Goal: Ask a question

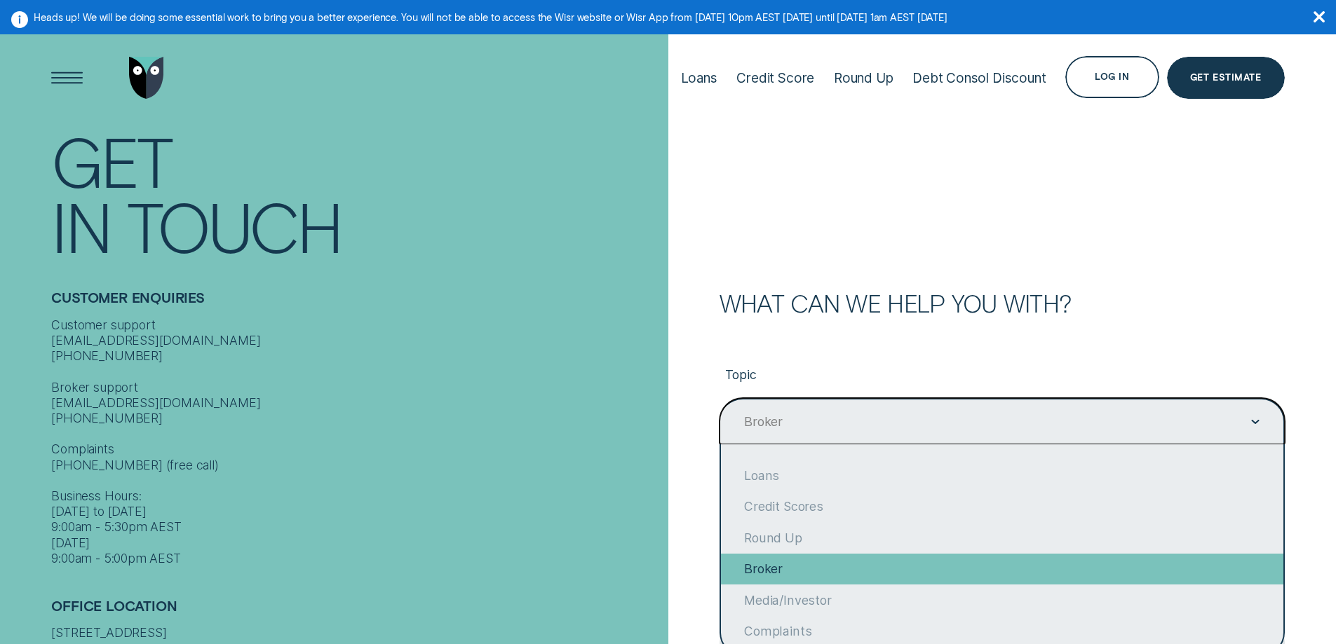
click at [782, 569] on div "Broker" at bounding box center [1002, 569] width 562 height 31
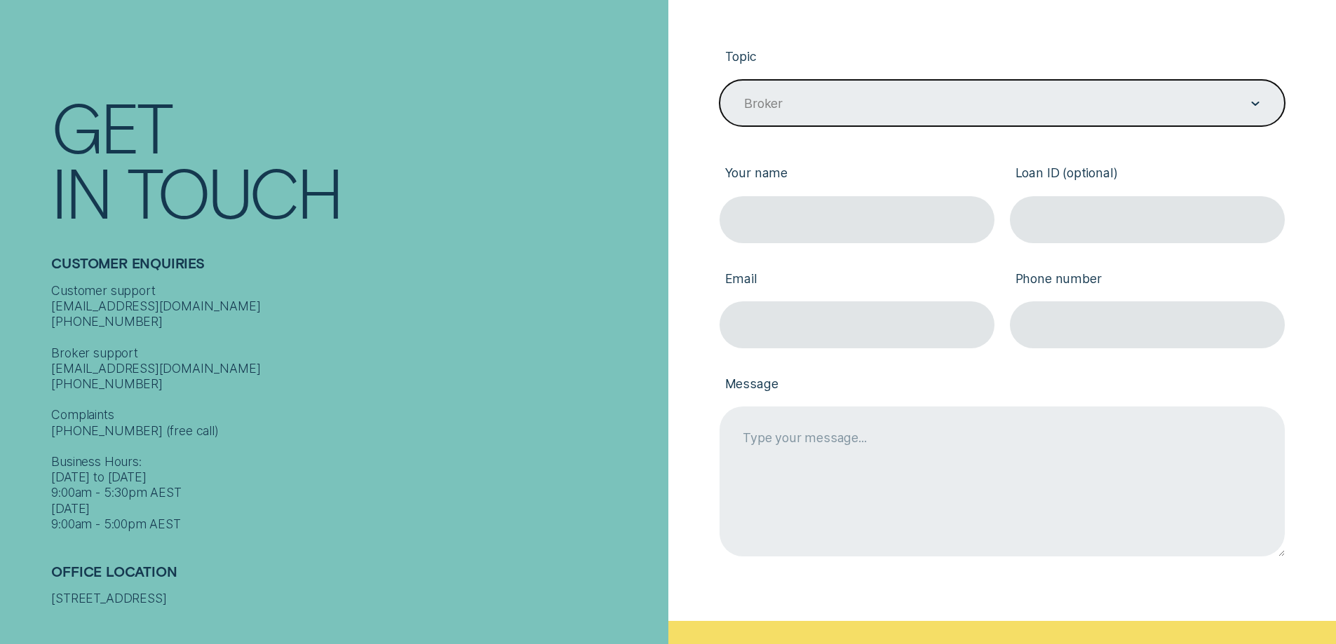
scroll to position [374, 0]
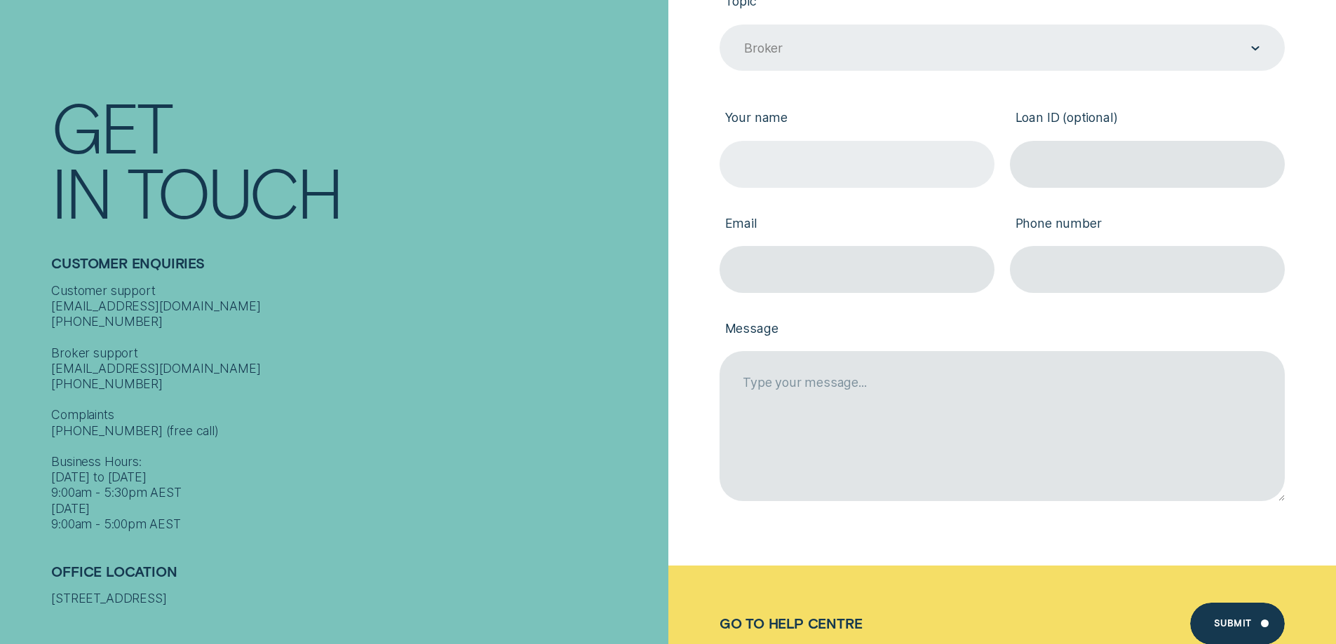
click at [803, 167] on input "Your name" at bounding box center [856, 164] width 275 height 47
type input "[PERSON_NAME]"
click at [808, 271] on input "Email" at bounding box center [856, 269] width 275 height 47
type input "[EMAIL_ADDRESS][DOMAIN_NAME]"
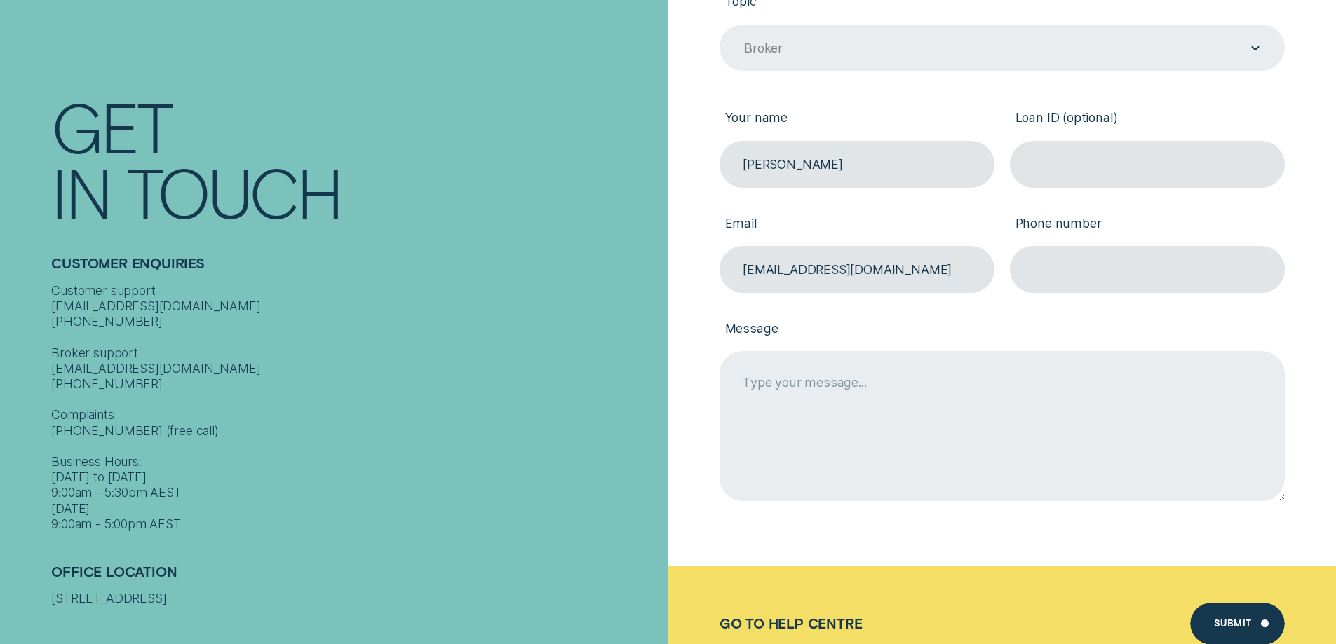
click at [871, 382] on textarea "Message" at bounding box center [1001, 425] width 565 height 149
type textarea "p"
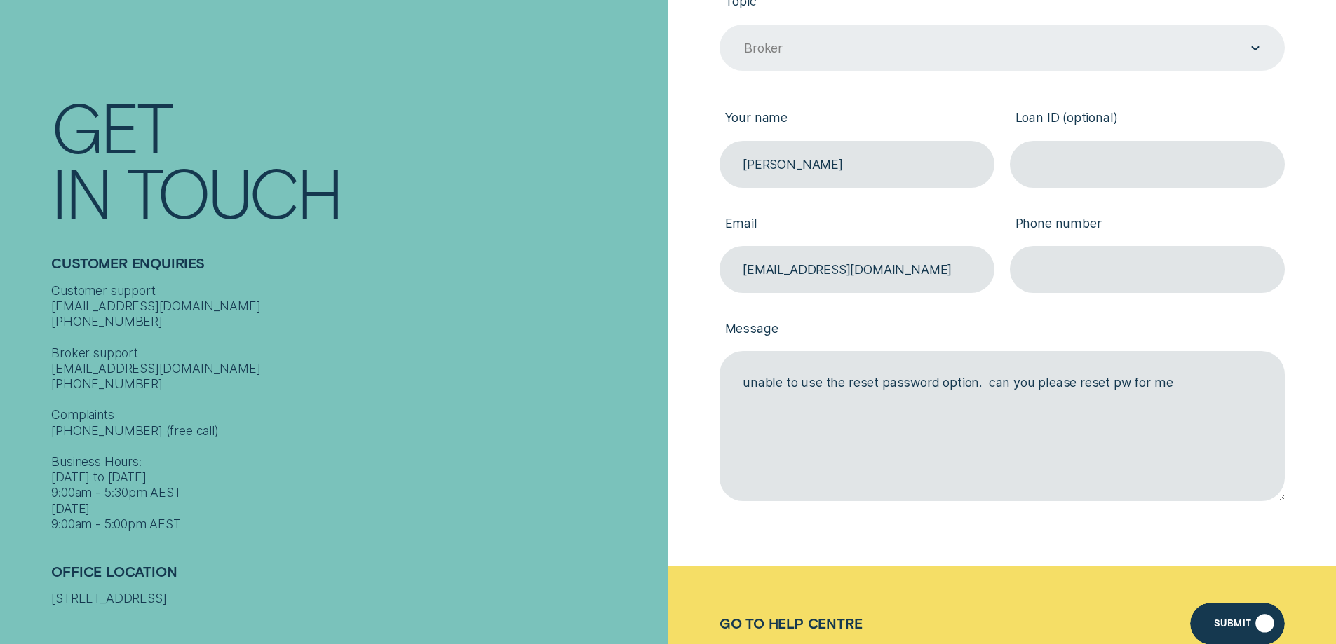
type textarea "unable to use the reset password option. can you please reset pw for me"
click at [1226, 622] on div "Submit" at bounding box center [1233, 626] width 38 height 8
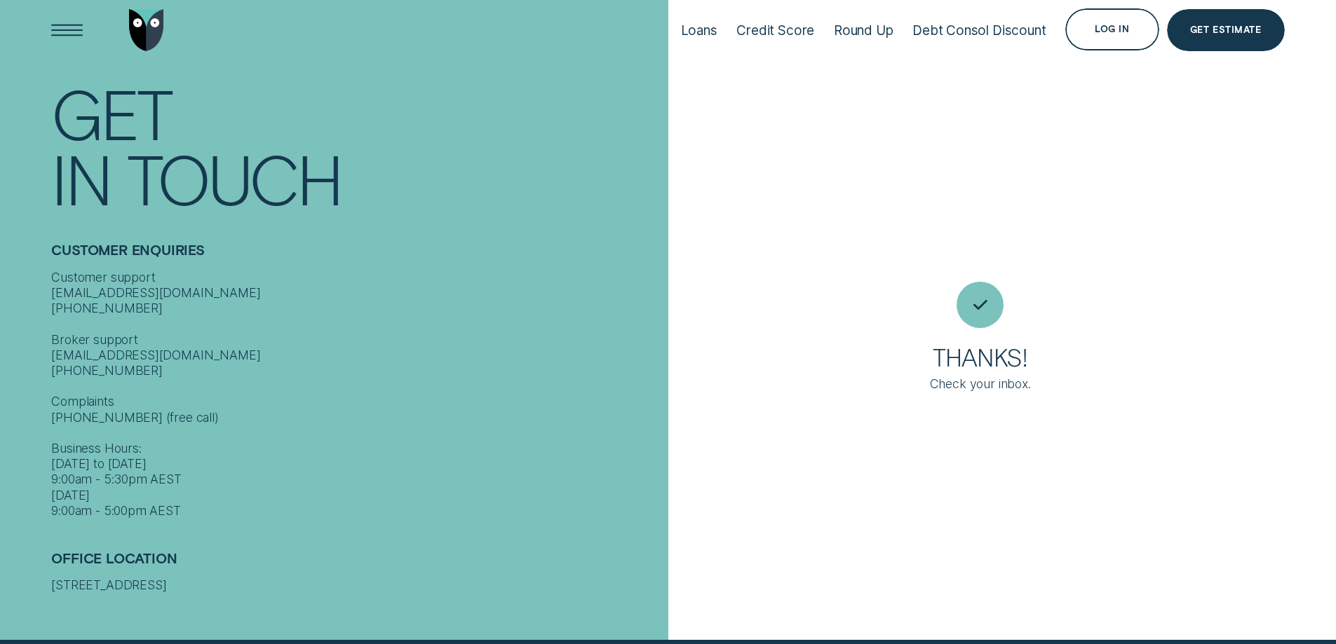
scroll to position [47, 0]
